Goal: Navigation & Orientation: Find specific page/section

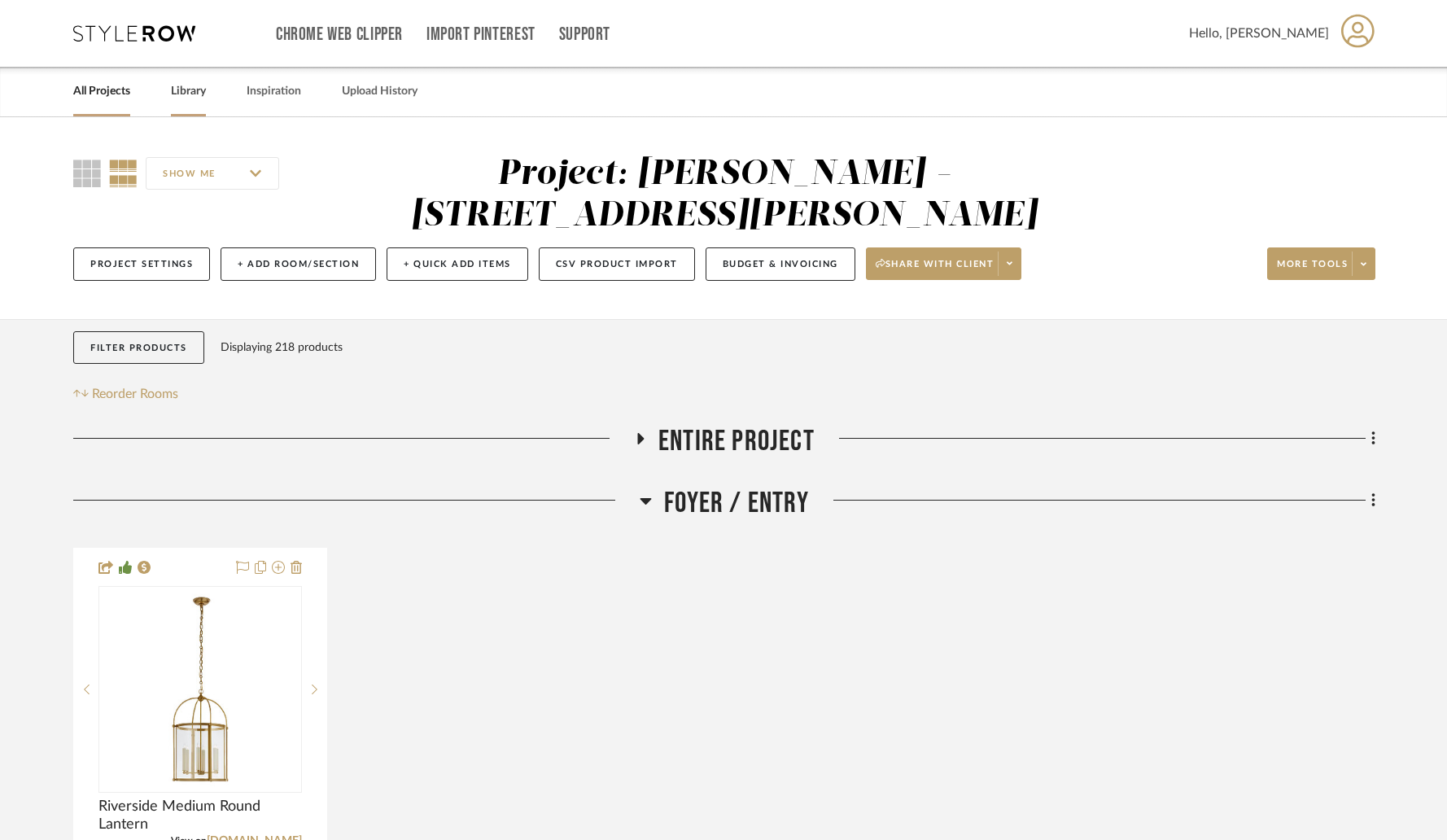
click at [188, 87] on link "Library" at bounding box center [188, 92] width 35 height 22
click at [99, 94] on link "All Projects" at bounding box center [102, 92] width 57 height 22
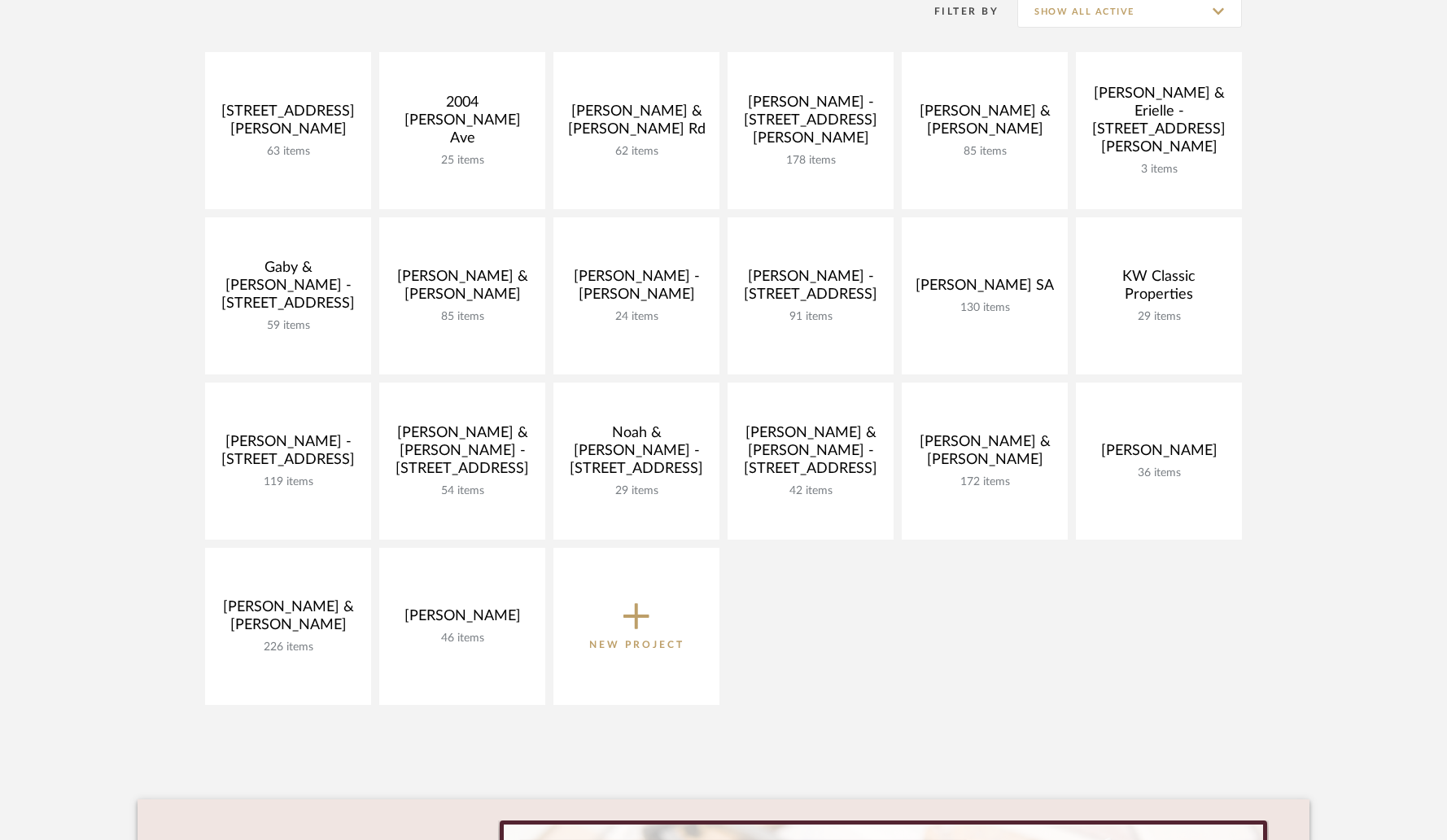
scroll to position [251, 0]
